Goal: Task Accomplishment & Management: Manage account settings

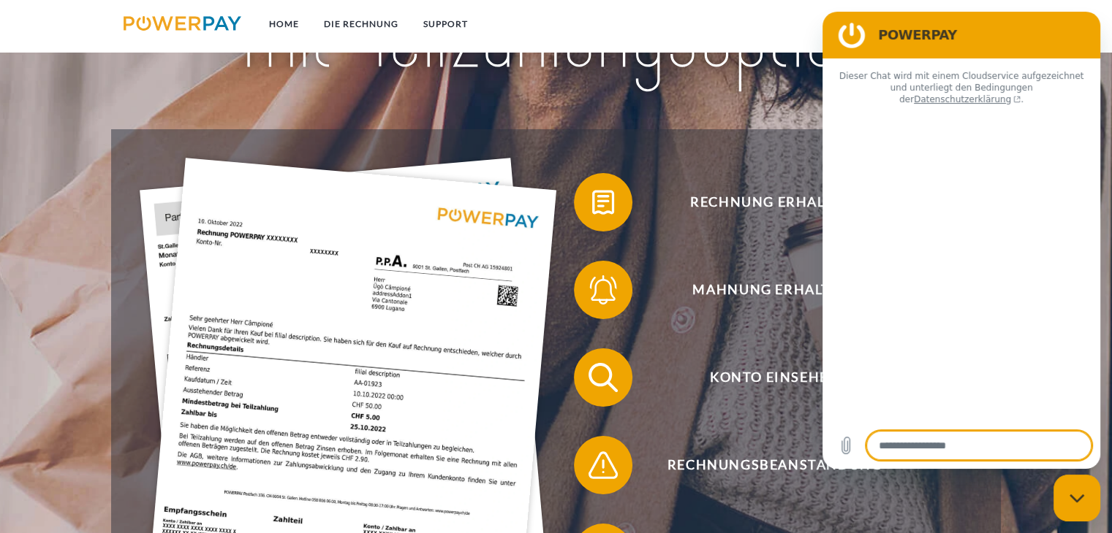
scroll to position [292, 0]
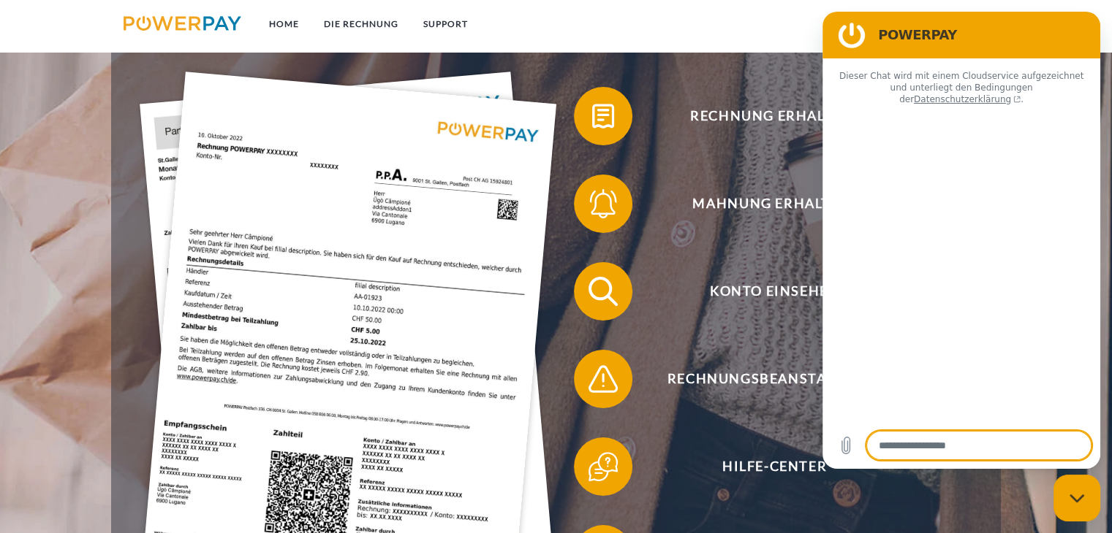
type textarea "*"
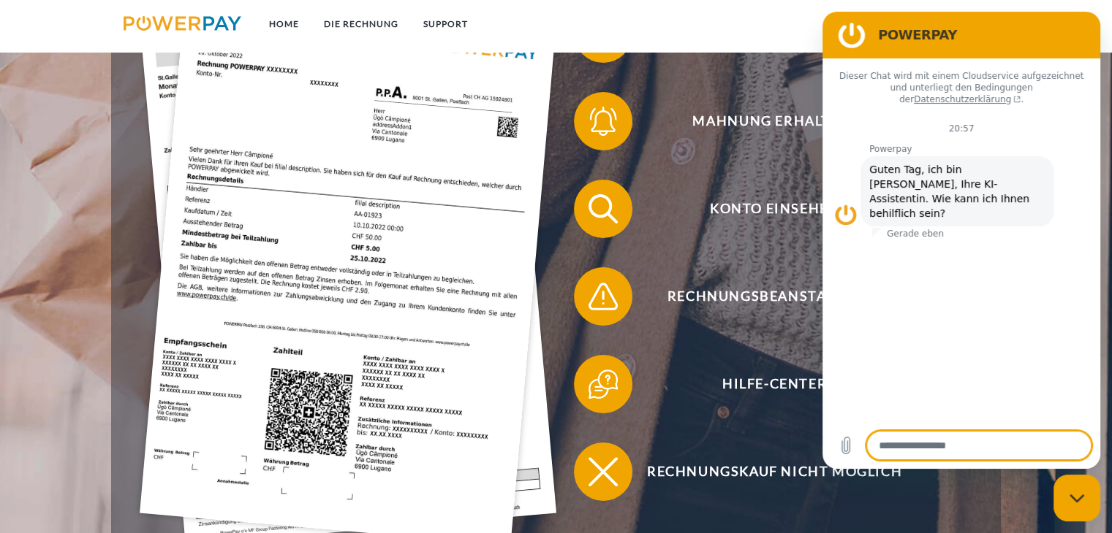
scroll to position [438, 0]
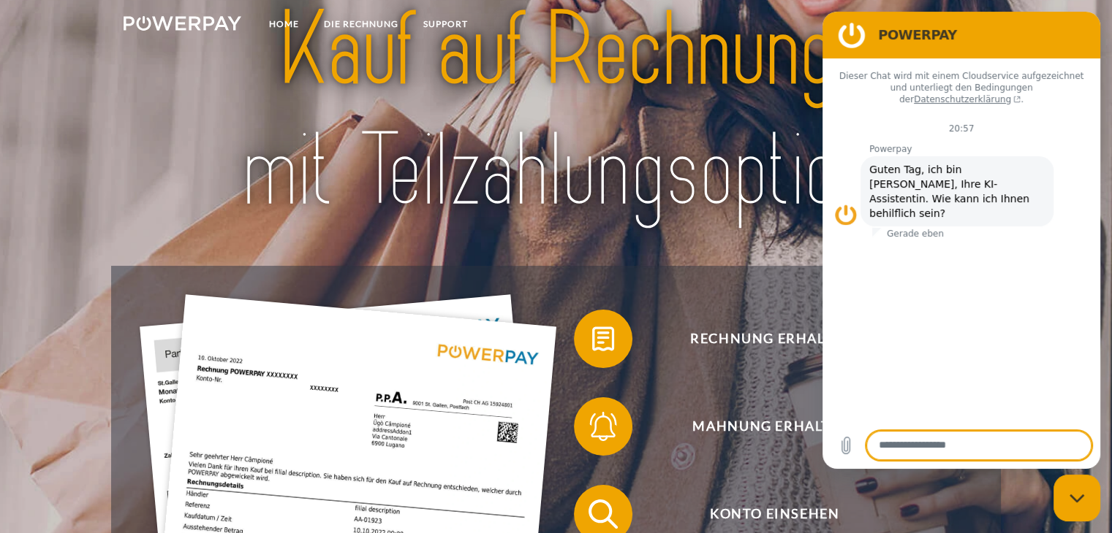
scroll to position [146, 0]
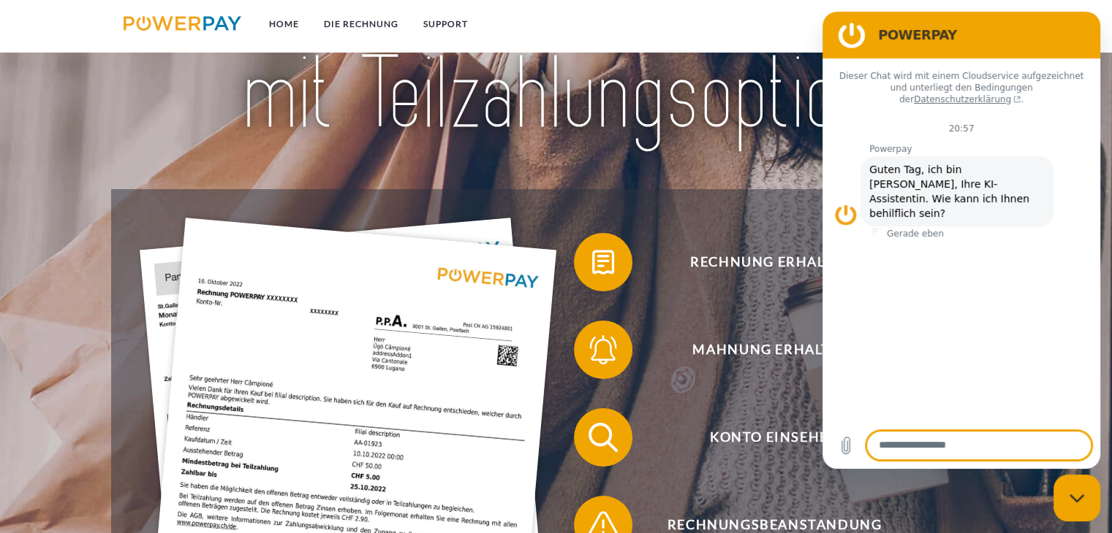
click at [1078, 494] on icon "Messaging-Fenster schließen" at bounding box center [1076, 499] width 15 height 10
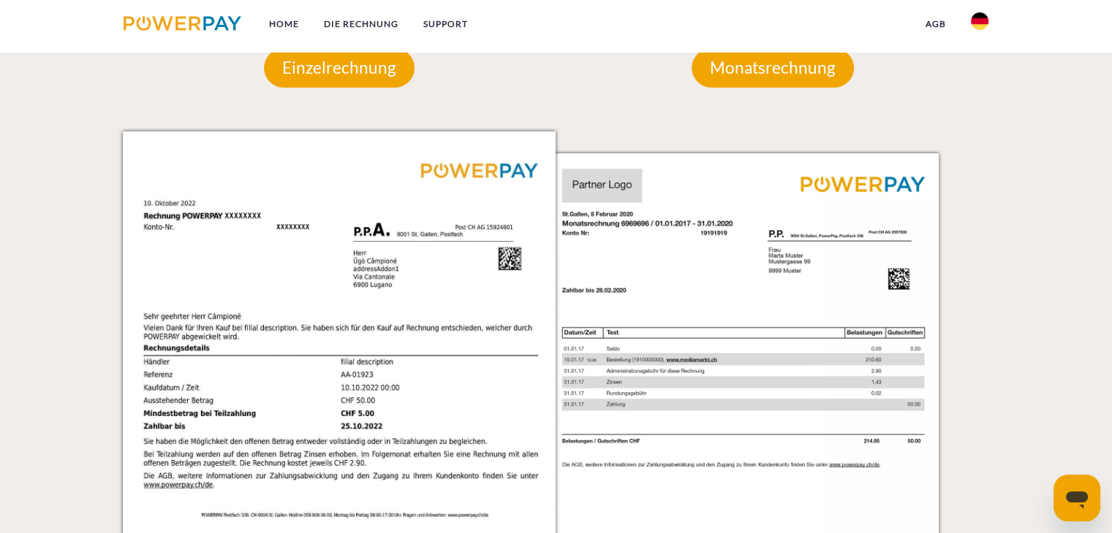
scroll to position [1315, 0]
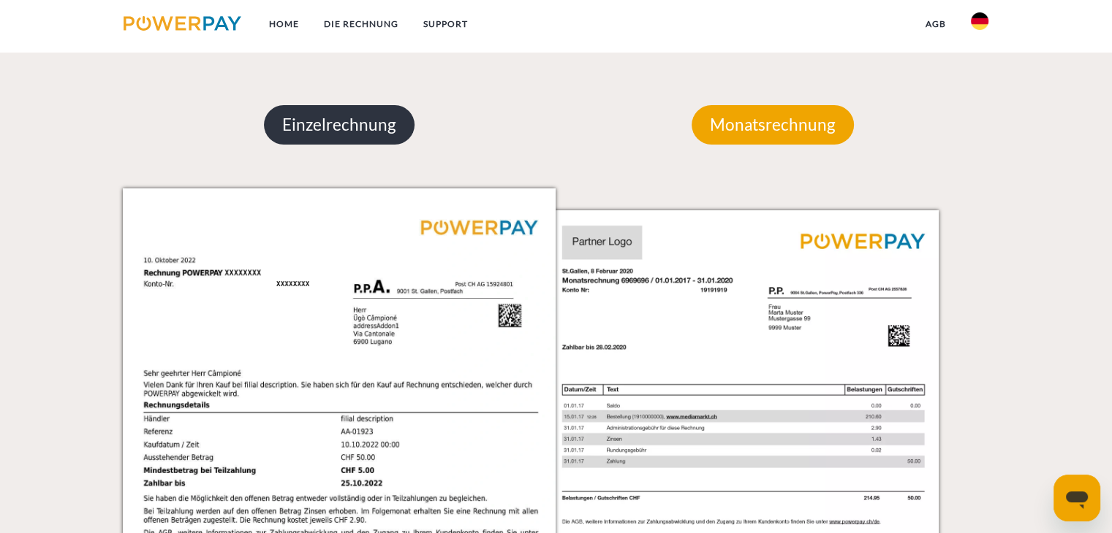
click at [339, 132] on p "Einzelrechnung" at bounding box center [339, 124] width 151 height 39
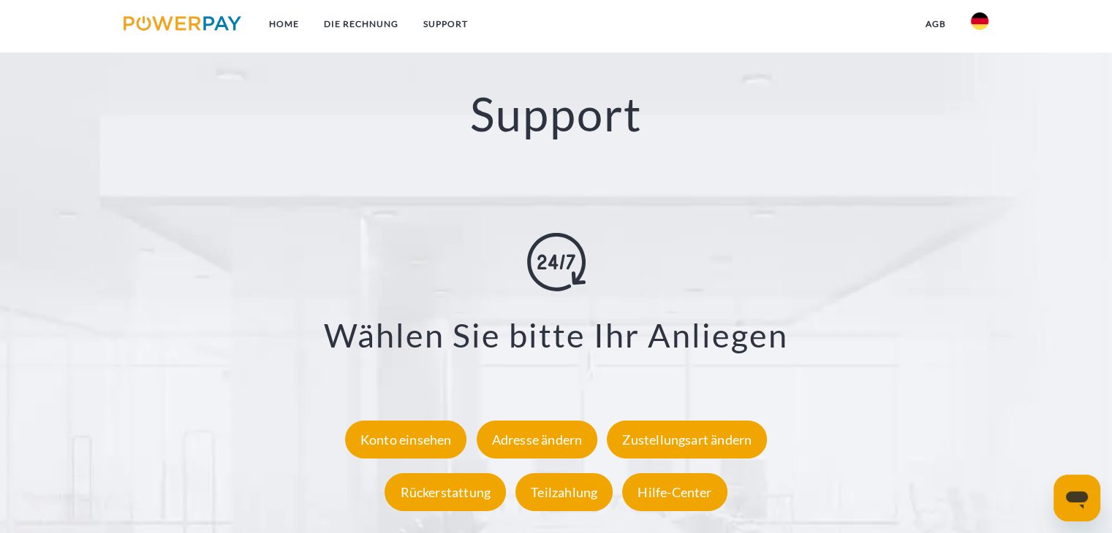
scroll to position [2631, 0]
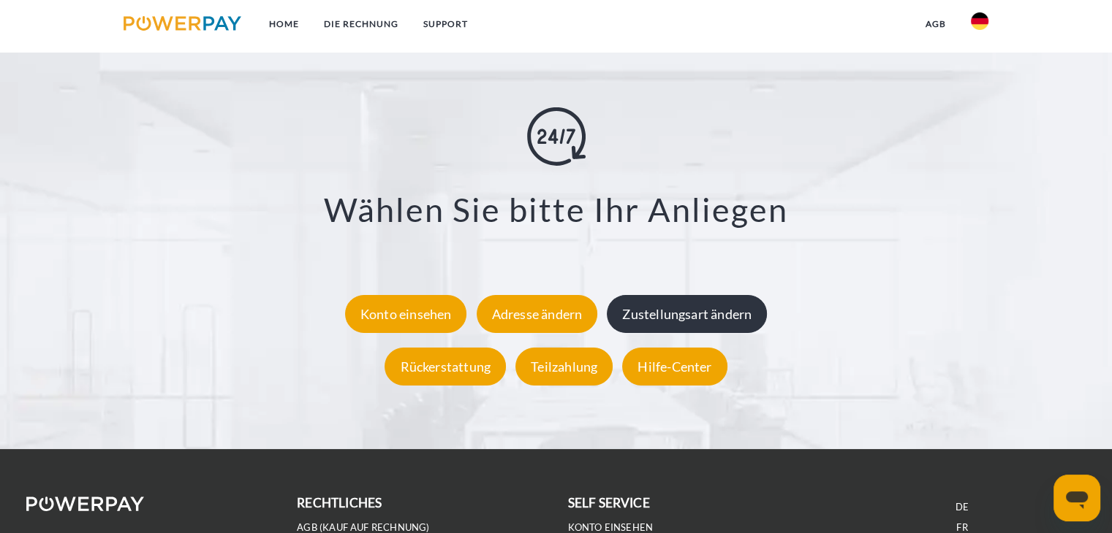
click at [661, 315] on div "Zustellungsart ändern" at bounding box center [687, 314] width 160 height 38
